Goal: Ask a question

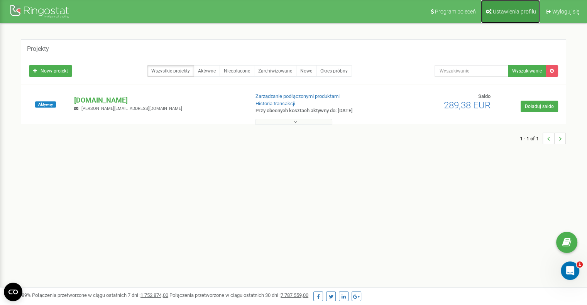
click at [508, 15] on link "Ustawienia profilu" at bounding box center [510, 11] width 59 height 23
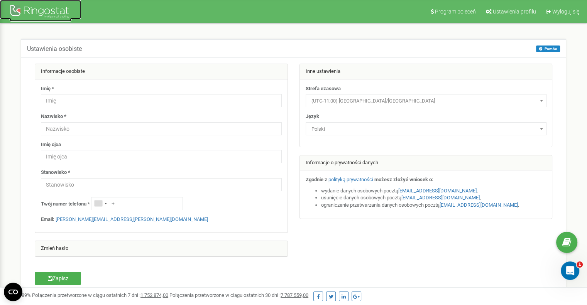
click at [30, 10] on div at bounding box center [41, 12] width 62 height 19
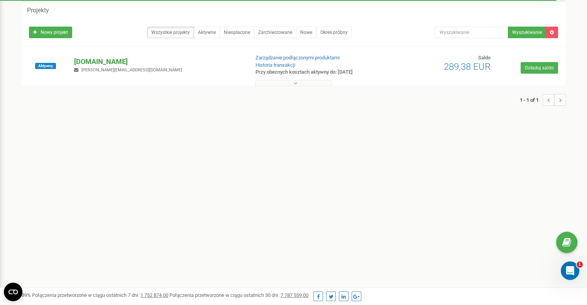
click at [97, 59] on p "[DOMAIN_NAME]" at bounding box center [158, 62] width 169 height 10
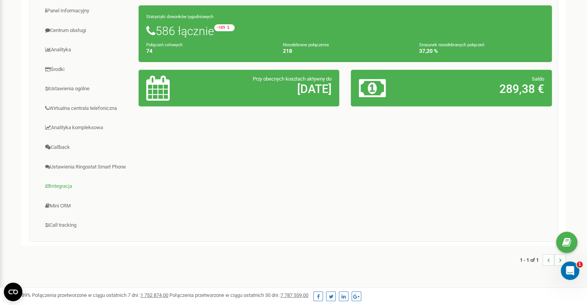
scroll to position [116, 0]
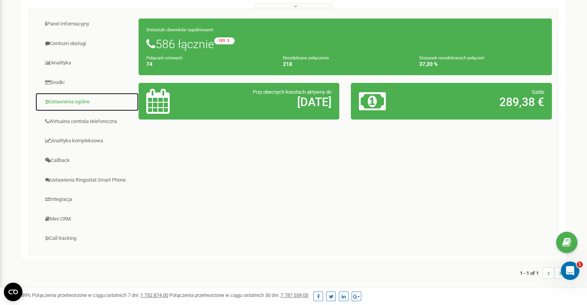
click at [72, 98] on link "Ustawienia ogólne" at bounding box center [87, 102] width 104 height 19
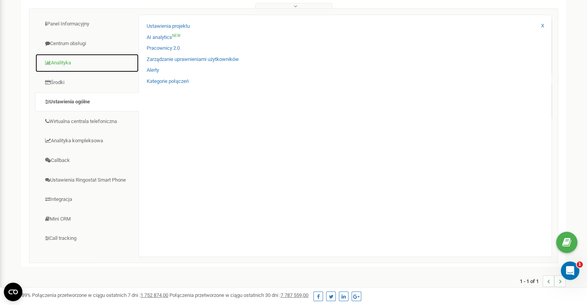
click at [65, 60] on link "Analityka" at bounding box center [87, 63] width 104 height 19
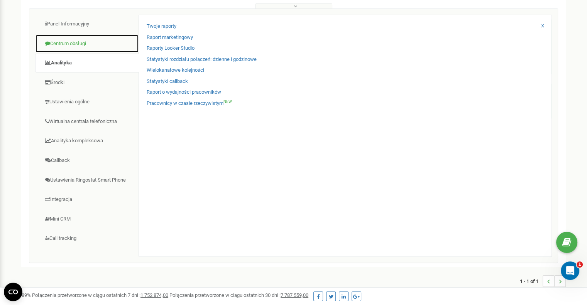
click at [69, 49] on link "Centrum obsługi" at bounding box center [87, 43] width 104 height 19
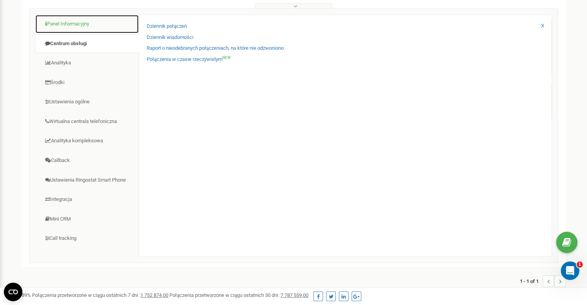
click at [73, 26] on link "Panel Informacyjny" at bounding box center [87, 24] width 104 height 19
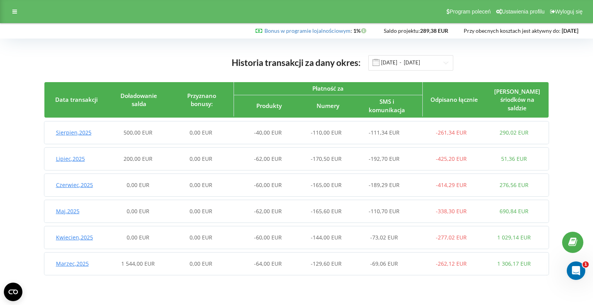
click at [77, 160] on span "Lipiec , 2025" at bounding box center [70, 158] width 29 height 7
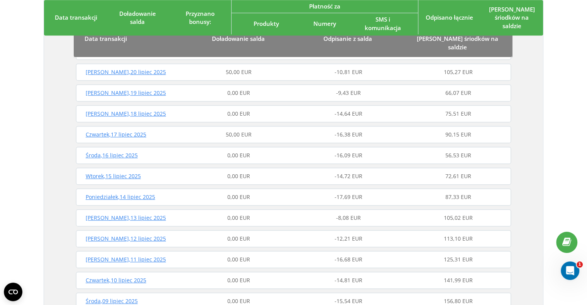
scroll to position [347, 0]
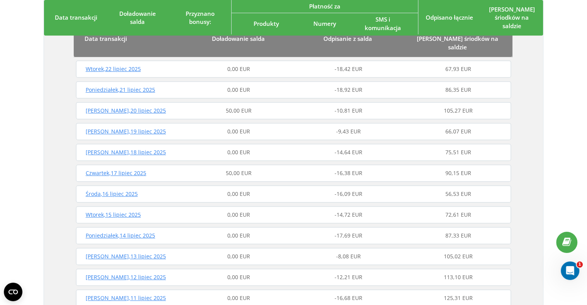
click at [113, 169] on span "Czwartek , 17 lipiec 2025" at bounding box center [116, 172] width 61 height 7
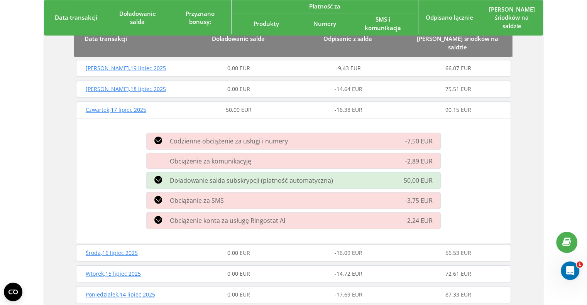
scroll to position [425, 0]
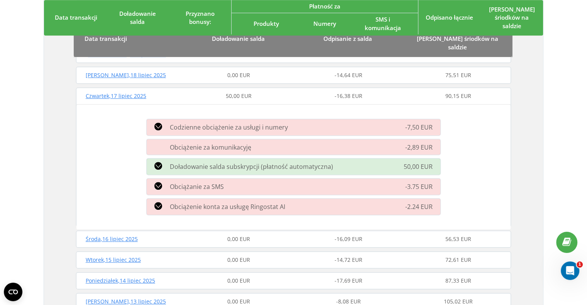
click at [197, 162] on span "Doładowanie salda subskrypcji (płatność automatyczna)" at bounding box center [251, 166] width 163 height 8
click at [156, 162] on icon at bounding box center [158, 166] width 8 height 8
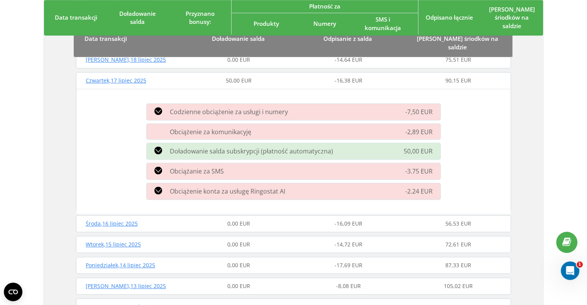
scroll to position [463, 0]
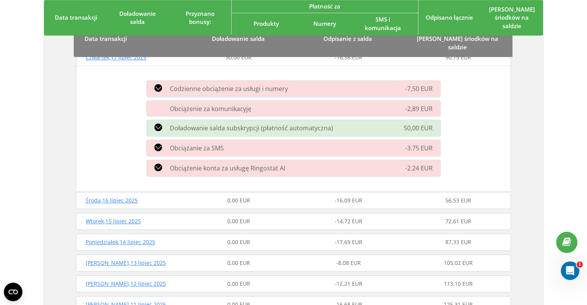
click at [146, 124] on div "Doładowanie salda subskrypcji (płatność automatyczna)" at bounding box center [246, 128] width 208 height 9
click at [167, 124] on div "Doładowanie salda subskrypcji (płatność automatyczna)" at bounding box center [246, 128] width 208 height 9
click at [159, 124] on icon at bounding box center [158, 128] width 8 height 8
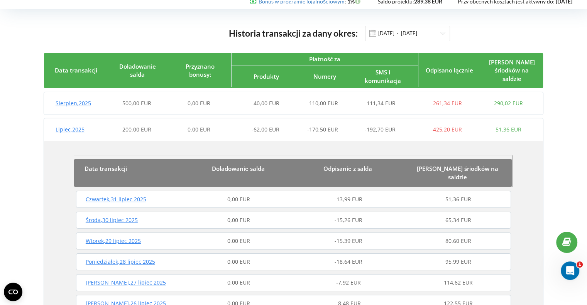
scroll to position [0, 0]
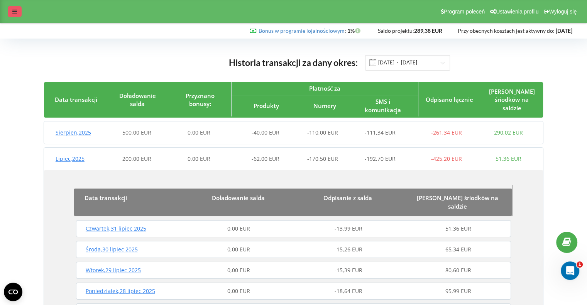
click at [12, 10] on icon at bounding box center [14, 11] width 5 height 5
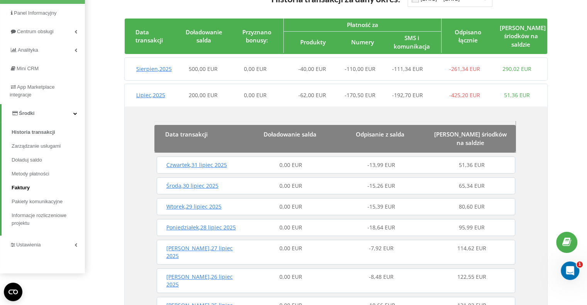
scroll to position [77, 0]
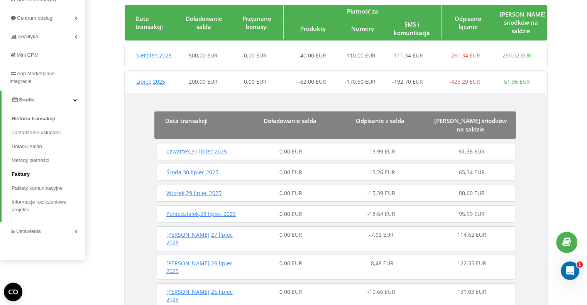
click at [30, 173] on link "Faktury" at bounding box center [48, 175] width 73 height 14
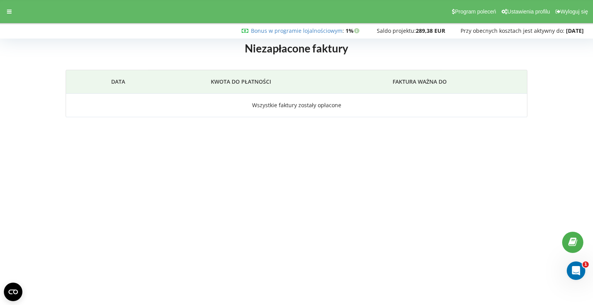
click at [576, 240] on icon at bounding box center [572, 242] width 9 height 7
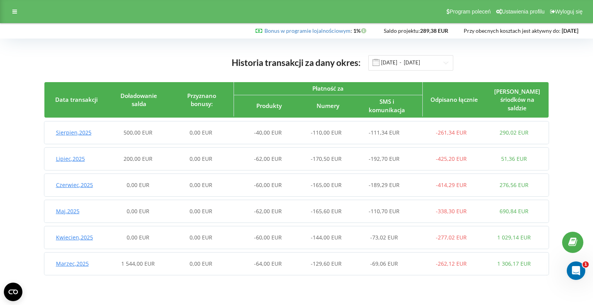
click at [67, 156] on span "Lipiec , 2025" at bounding box center [70, 158] width 29 height 7
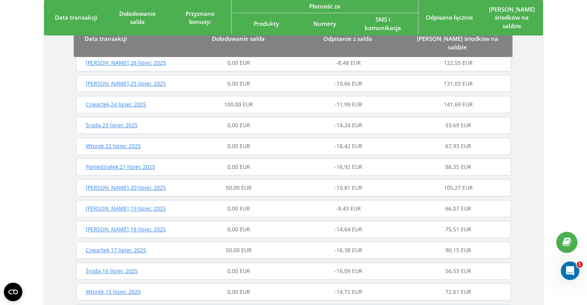
scroll to position [232, 0]
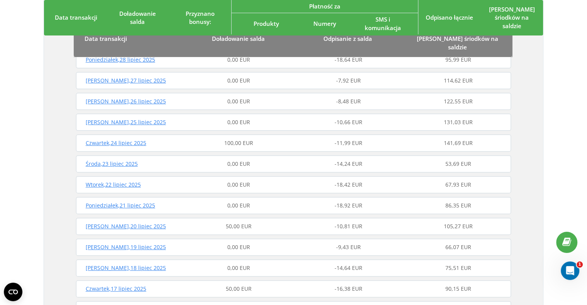
click at [121, 139] on span "Czwartek , 24 lipiec 2025" at bounding box center [116, 142] width 61 height 7
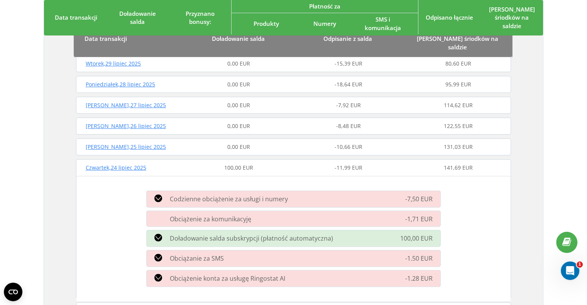
scroll to position [309, 0]
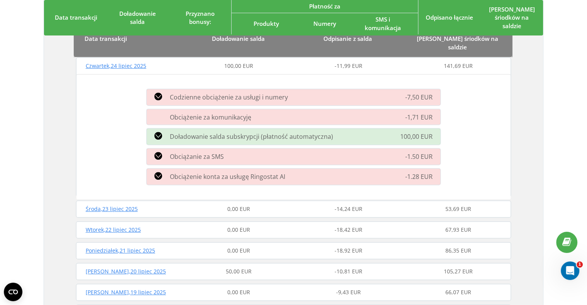
click at [222, 132] on span "Doładowanie salda subskrypcji (płatność automatyczna)" at bounding box center [251, 136] width 163 height 8
click at [159, 132] on icon at bounding box center [158, 136] width 8 height 8
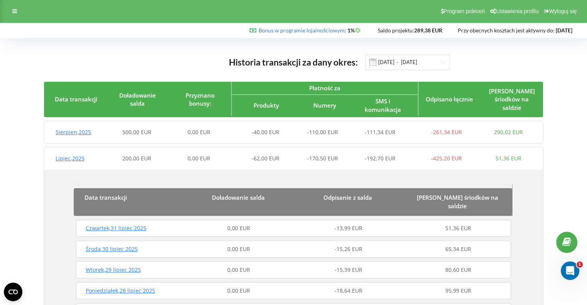
scroll to position [0, 0]
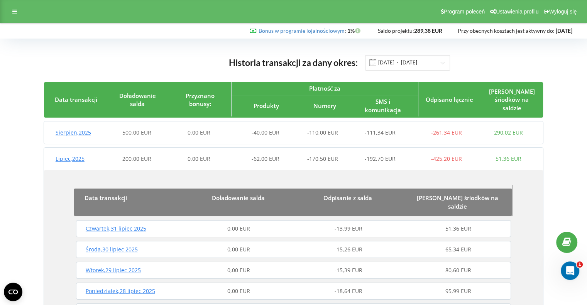
click at [17, 20] on div "Program poleceń Ustawienia profilu Wyloguj się" at bounding box center [293, 11] width 587 height 23
click at [17, 16] on div at bounding box center [15, 11] width 14 height 11
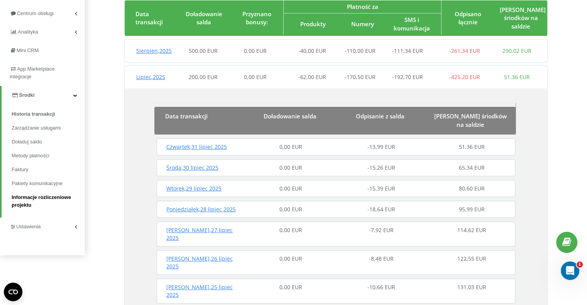
scroll to position [93, 0]
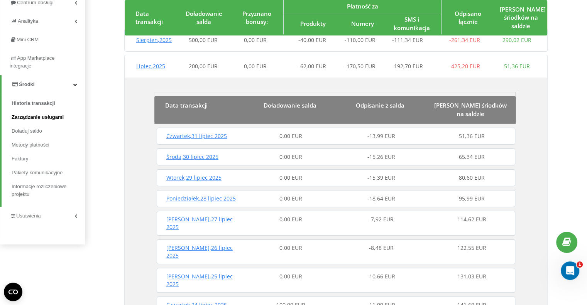
click at [22, 121] on span "Zarządzanie usługami" at bounding box center [38, 117] width 52 height 8
click at [569, 240] on icon at bounding box center [566, 242] width 9 height 7
click at [567, 265] on icon "Otwórz komunikator Intercom" at bounding box center [569, 270] width 13 height 13
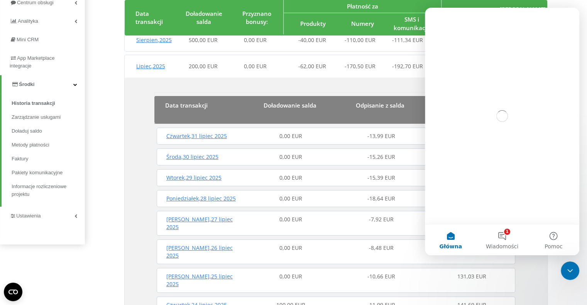
scroll to position [0, 0]
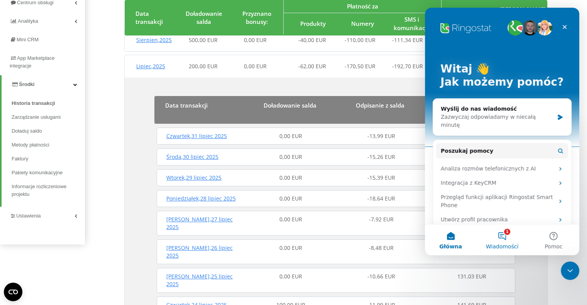
click at [508, 239] on button "1 Wiadomości" at bounding box center [501, 240] width 51 height 31
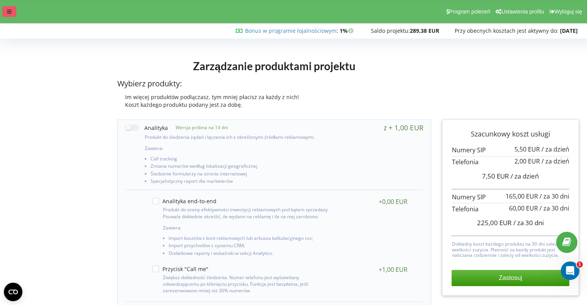
click at [15, 14] on div at bounding box center [9, 11] width 14 height 11
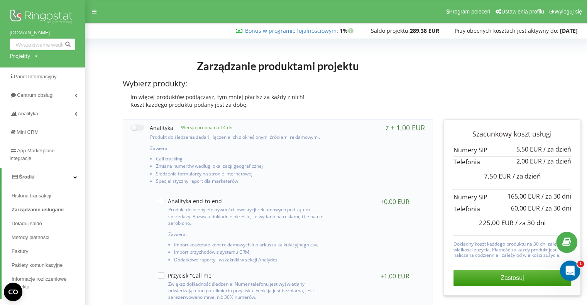
click at [567, 274] on div "Otwórz komunikator Intercom" at bounding box center [568, 269] width 25 height 25
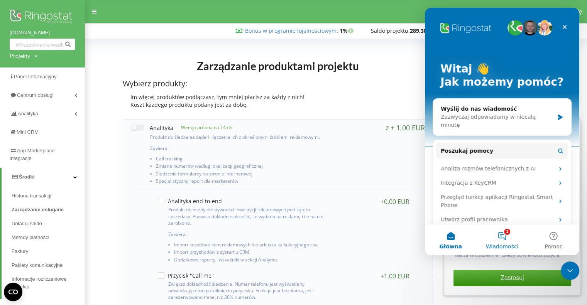
click at [499, 240] on button "1 Wiadomości" at bounding box center [501, 240] width 51 height 31
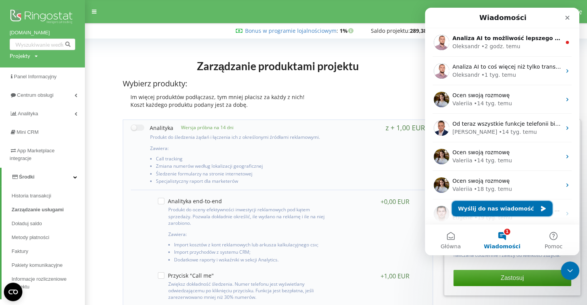
click at [493, 206] on button "Wyślij do nas wiadomość" at bounding box center [502, 208] width 101 height 15
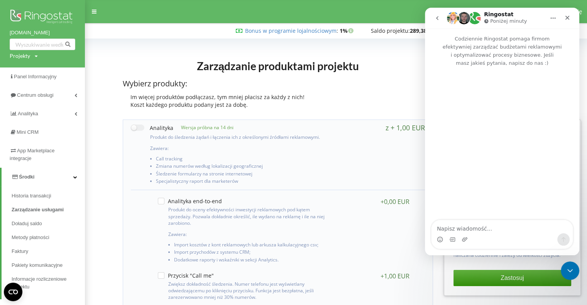
click at [441, 22] on button "go back" at bounding box center [437, 18] width 15 height 15
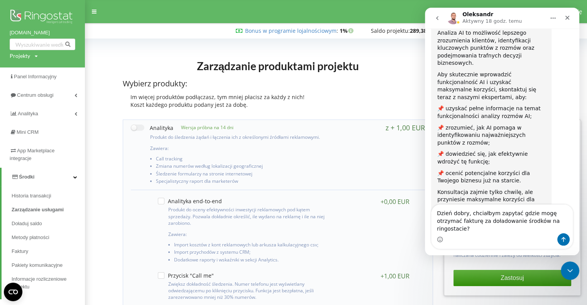
scroll to position [119, 0]
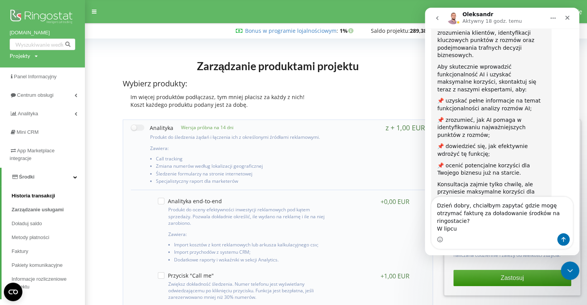
type textarea "Dzień dobry, chciałbym zapytać gdzie mogę otrzymać fakturę za doładowanie środk…"
click at [33, 196] on span "Historia transakcji" at bounding box center [34, 196] width 44 height 8
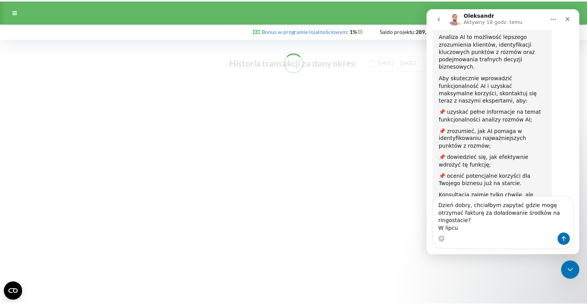
scroll to position [119, 0]
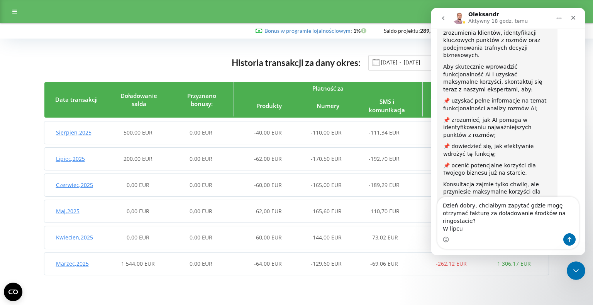
click at [74, 152] on div "[DATE] 200,00 EUR 0,00 EUR -62,00 EUR -170,50 EUR -192,70 EUR -425,20 EUR 51,36…" at bounding box center [294, 159] width 501 height 19
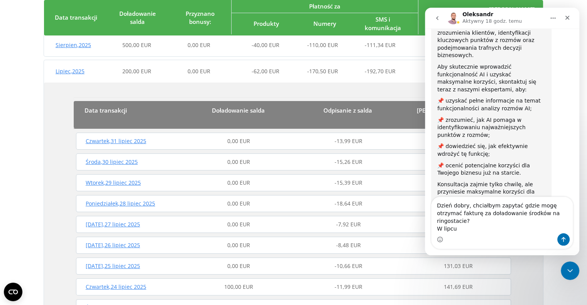
scroll to position [154, 0]
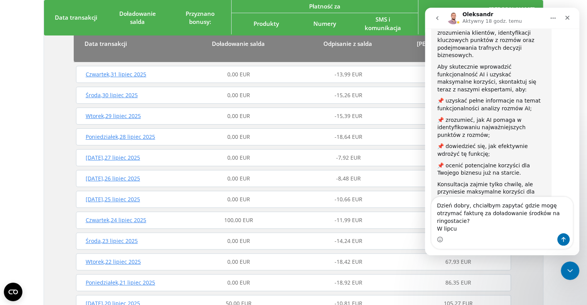
click at [127, 217] on span "Czwartek , 24 lipiec 2025" at bounding box center [116, 220] width 61 height 7
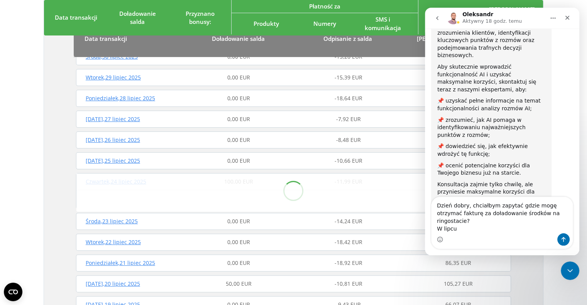
scroll to position [232, 0]
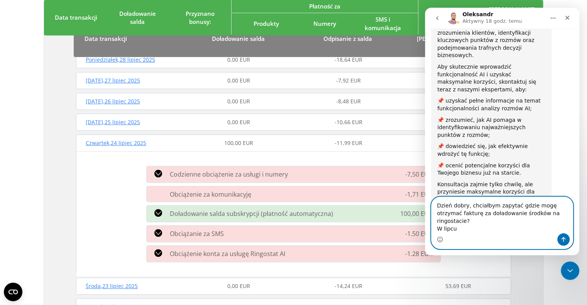
click at [471, 228] on textarea "Dzień dobry, chciałbym zapytać gdzie mogę otrzymać fakturę za doładowanie środk…" at bounding box center [502, 215] width 141 height 36
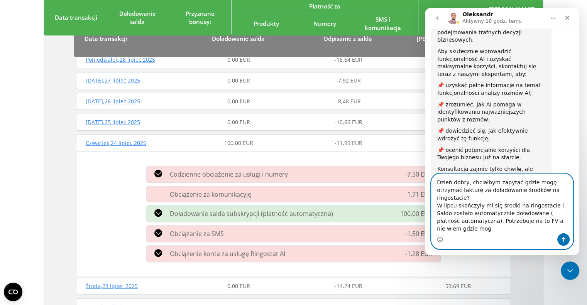
scroll to position [142, 0]
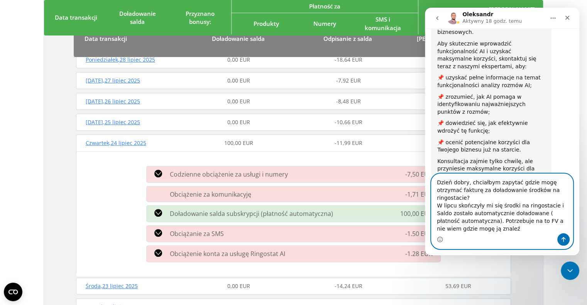
type textarea "Dzień dobry, chciałbym zapytać gdzie mogę otrzymać fakturę za doładowanie środk…"
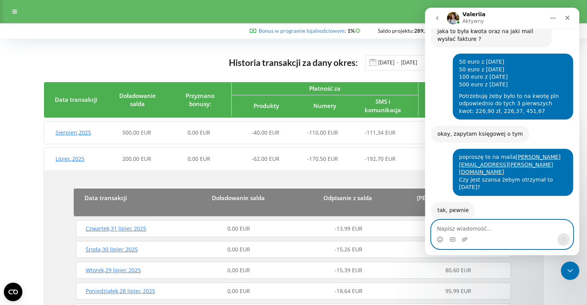
scroll to position [494, 0]
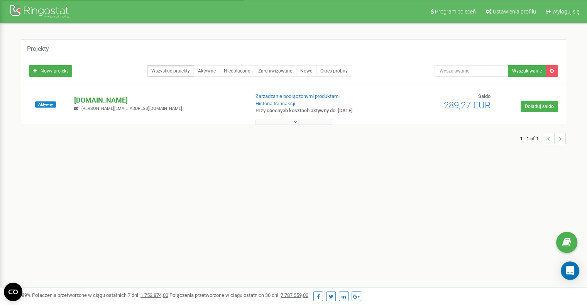
click at [90, 98] on p "[DOMAIN_NAME]" at bounding box center [158, 100] width 169 height 10
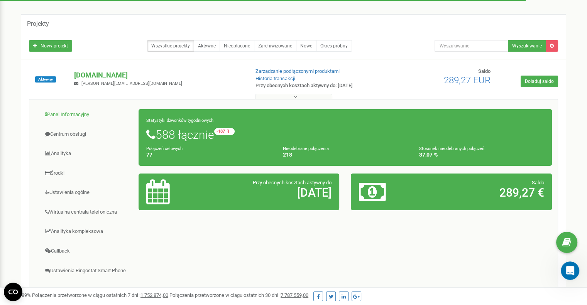
scroll to position [77, 0]
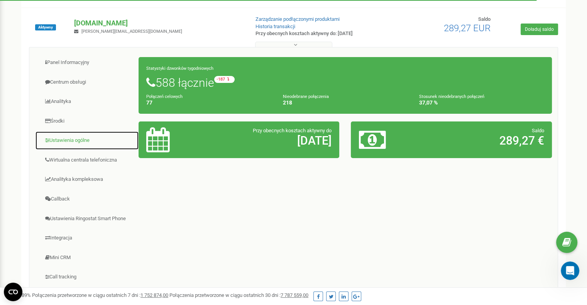
click at [74, 137] on link "Ustawienia ogólne" at bounding box center [87, 140] width 104 height 19
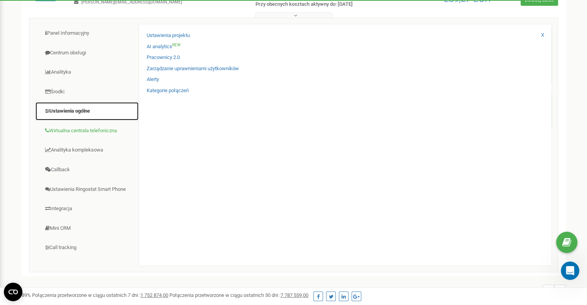
scroll to position [154, 0]
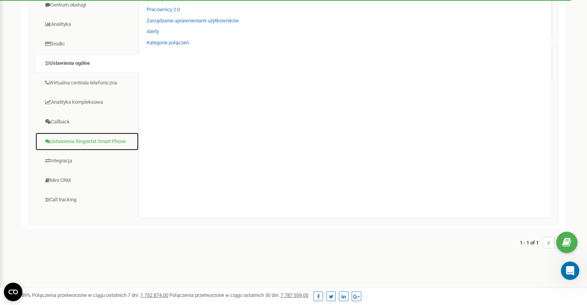
click at [68, 142] on link "Ustawienia Ringostat Smart Phone" at bounding box center [87, 141] width 104 height 19
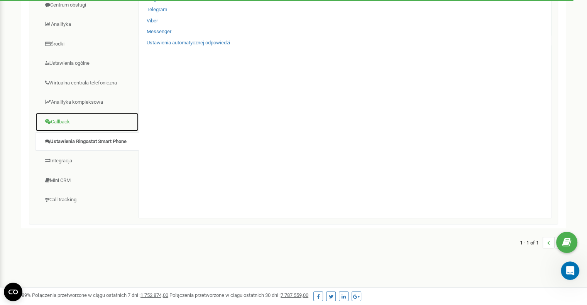
click at [65, 119] on link "Callback" at bounding box center [87, 122] width 104 height 19
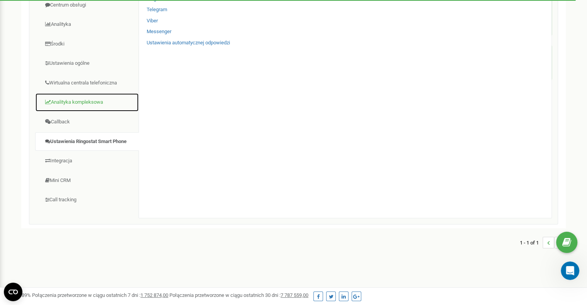
click at [66, 97] on link "Analityka kompleksowa" at bounding box center [87, 102] width 104 height 19
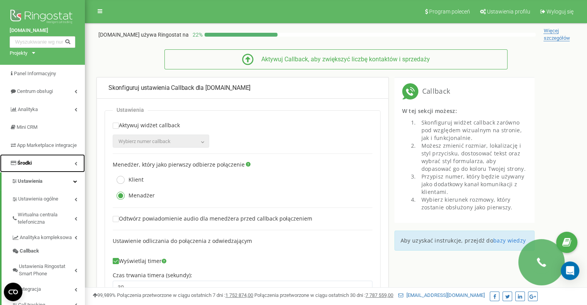
click at [28, 166] on span "Środki" at bounding box center [24, 163] width 14 height 6
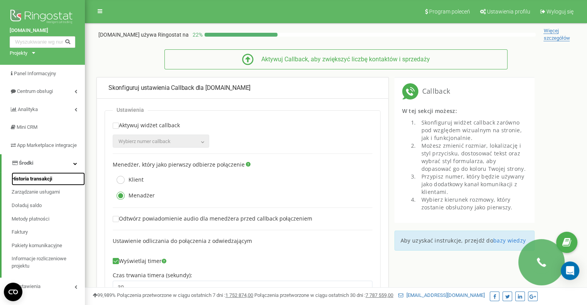
click at [52, 183] on span "Historia transakcji" at bounding box center [32, 179] width 41 height 7
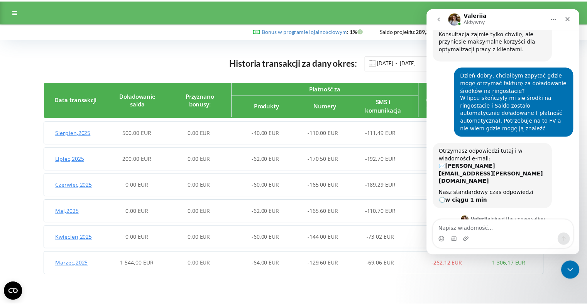
scroll to position [284, 0]
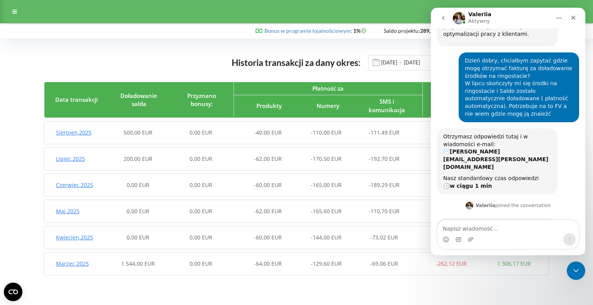
click at [64, 159] on span "Lipiec , 2025" at bounding box center [70, 158] width 29 height 7
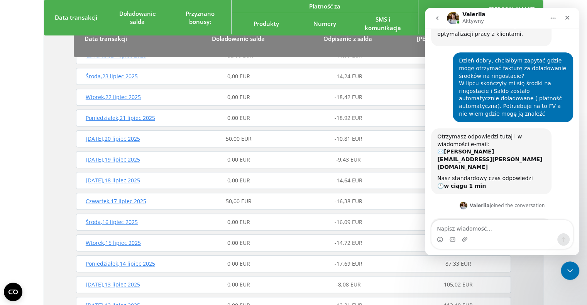
scroll to position [318, 0]
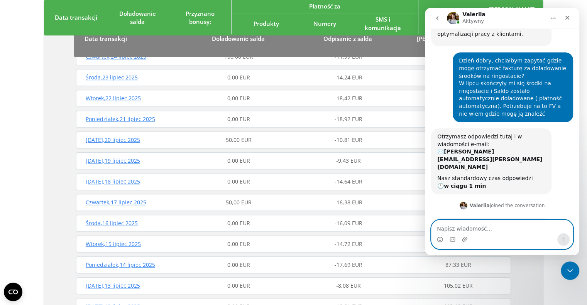
click at [487, 230] on textarea "Napisz wiadomość..." at bounding box center [502, 226] width 141 height 13
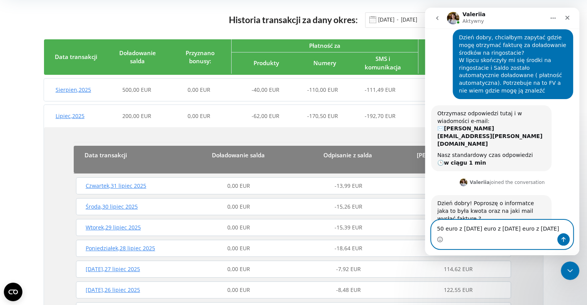
scroll to position [42, 0]
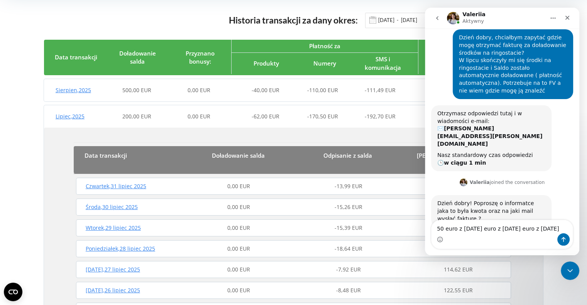
click at [86, 88] on span "Sierpien , 2025" at bounding box center [74, 89] width 36 height 7
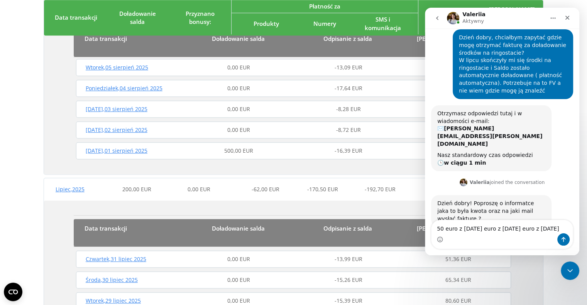
scroll to position [468, 0]
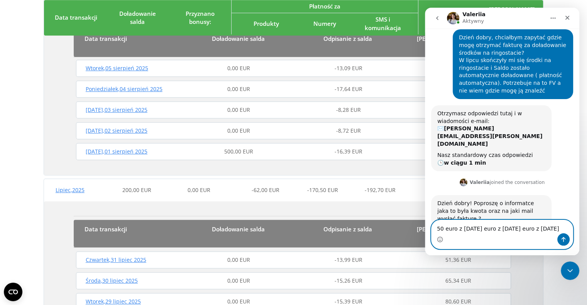
click at [474, 232] on textarea "50 euro z 17 lipca 50 euro z 20 lipca 100 euro z 24 lipca" at bounding box center [502, 226] width 141 height 13
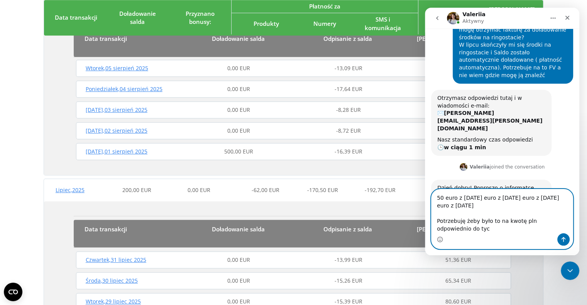
scroll to position [331, 0]
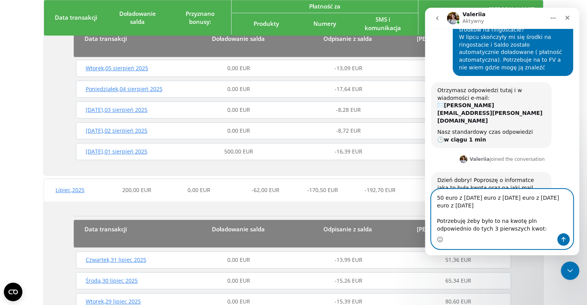
paste textarea "226,90"
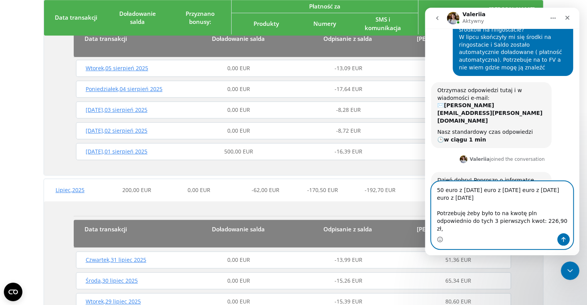
paste textarea "226,37"
paste textarea "451,67"
type textarea "50 euro z 17 lipca 50 euro z 20 lipca 100 euro z 24 lipca 500 euro z 1 sierpnia…"
click at [563, 239] on icon "Wyślij wiadomość…" at bounding box center [564, 239] width 4 height 5
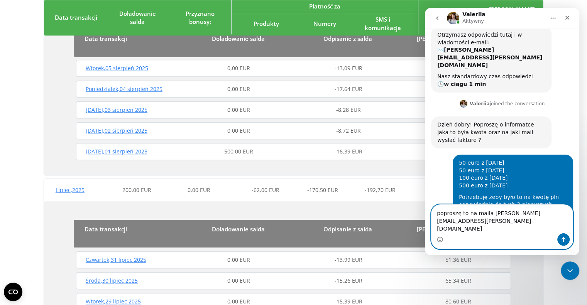
scroll to position [388, 0]
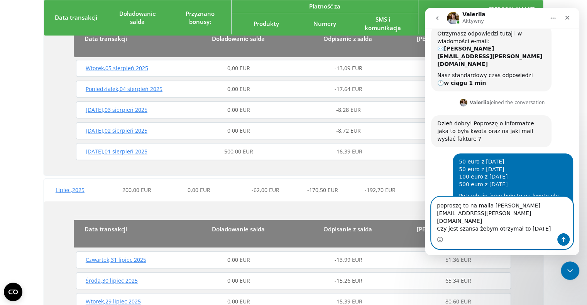
type textarea "poproszę to na maila maciej.belz@kmbno.pl Czy jest szansa żebym otrzymał to dzi…"
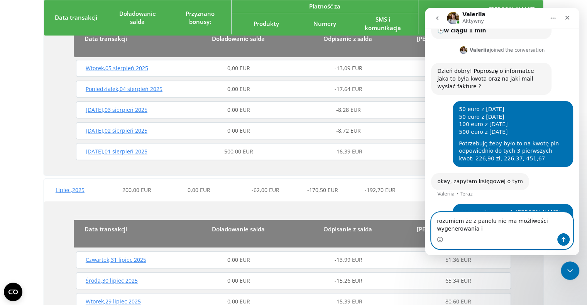
scroll to position [448, 0]
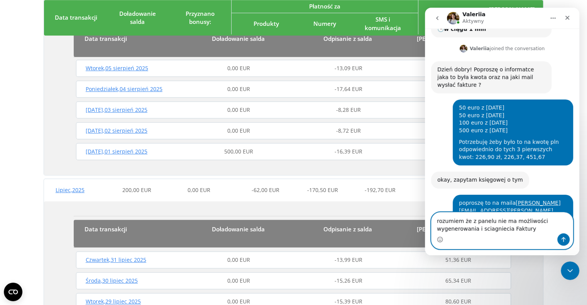
type textarea "rozumiem że z panelu nie ma możliwości wygenerowania i sciagniecia Faktury?"
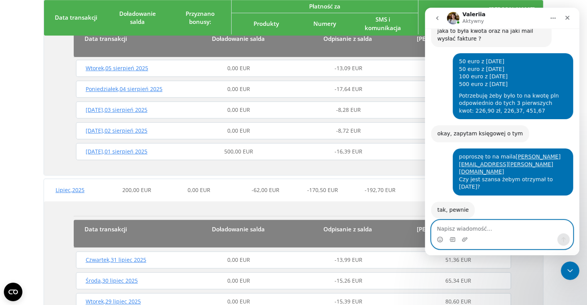
scroll to position [487, 0]
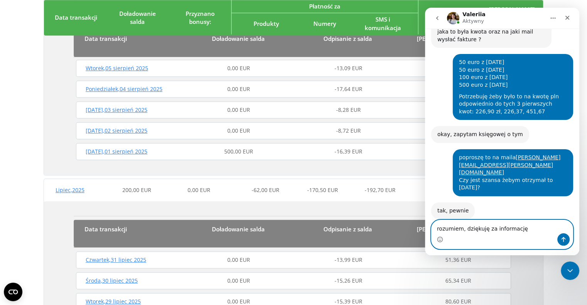
type textarea "rozumiem, dziękuję za informację."
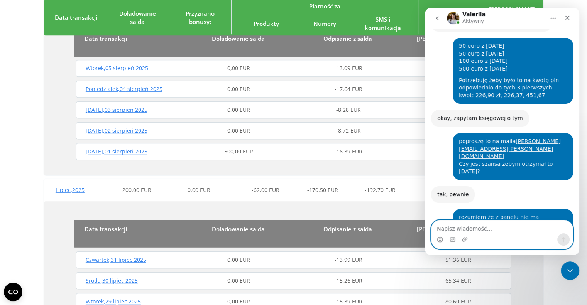
scroll to position [510, 0]
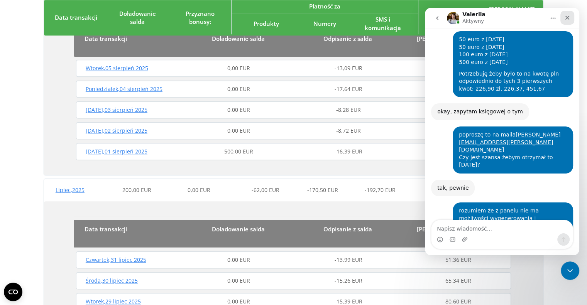
click at [567, 18] on icon "Zamknij" at bounding box center [567, 18] width 4 height 4
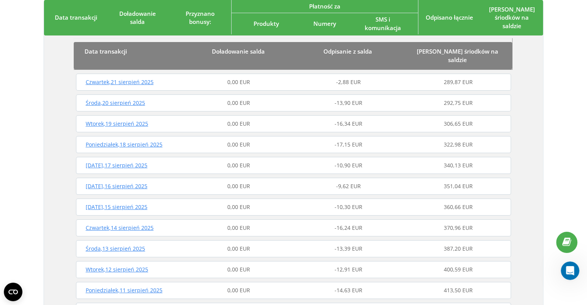
scroll to position [0, 0]
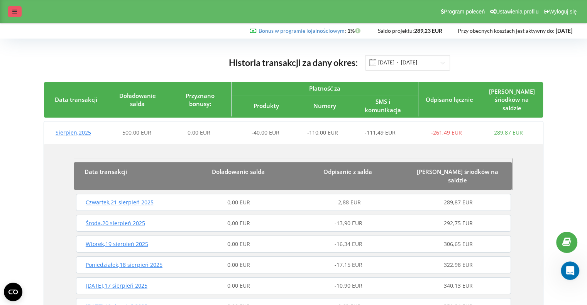
click at [12, 16] on div at bounding box center [15, 11] width 14 height 11
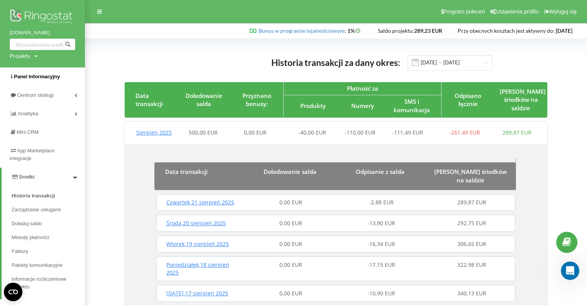
click at [29, 78] on span "Panel Informacyjny" at bounding box center [37, 77] width 46 height 6
click at [398, 29] on span "Saldo projektu:" at bounding box center [396, 30] width 36 height 7
click at [416, 32] on strong "289,23 EUR" at bounding box center [428, 30] width 28 height 7
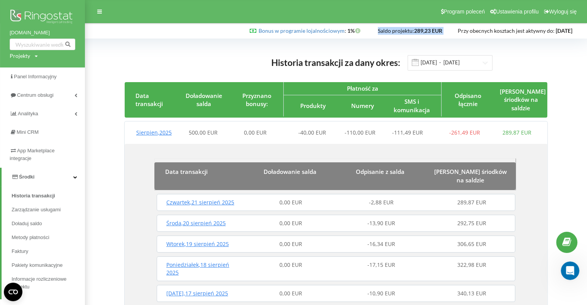
click at [416, 32] on strong "289,23 EUR" at bounding box center [428, 30] width 28 height 7
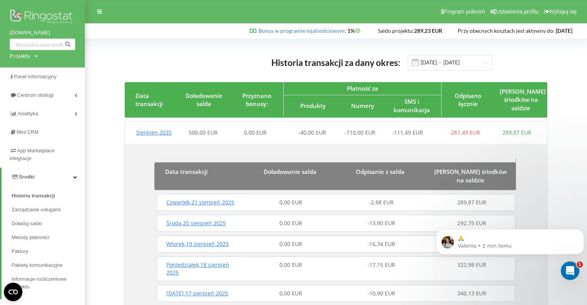
scroll to position [567, 0]
click at [477, 241] on p "🙏" at bounding box center [516, 239] width 117 height 8
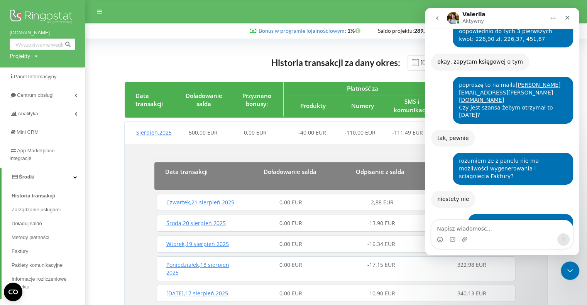
scroll to position [580, 0]
